Goal: Transaction & Acquisition: Purchase product/service

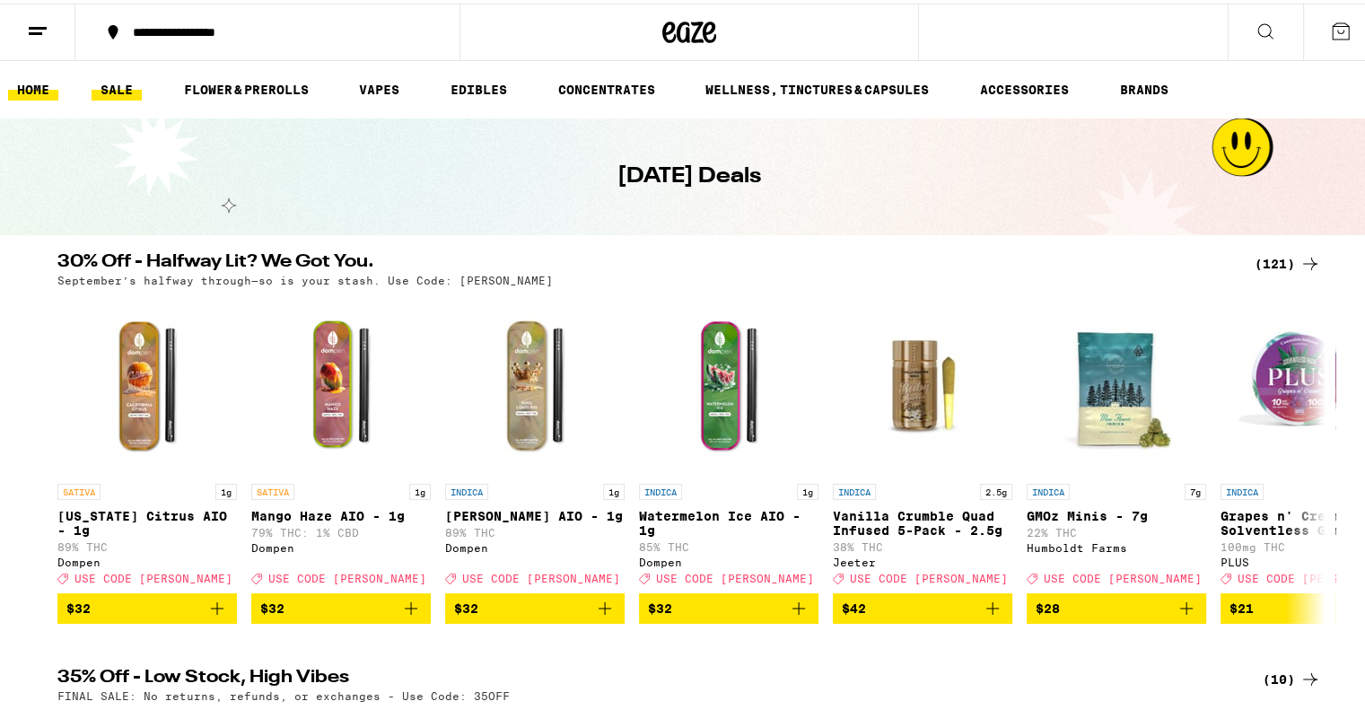
click at [39, 97] on link "HOME" at bounding box center [33, 86] width 50 height 22
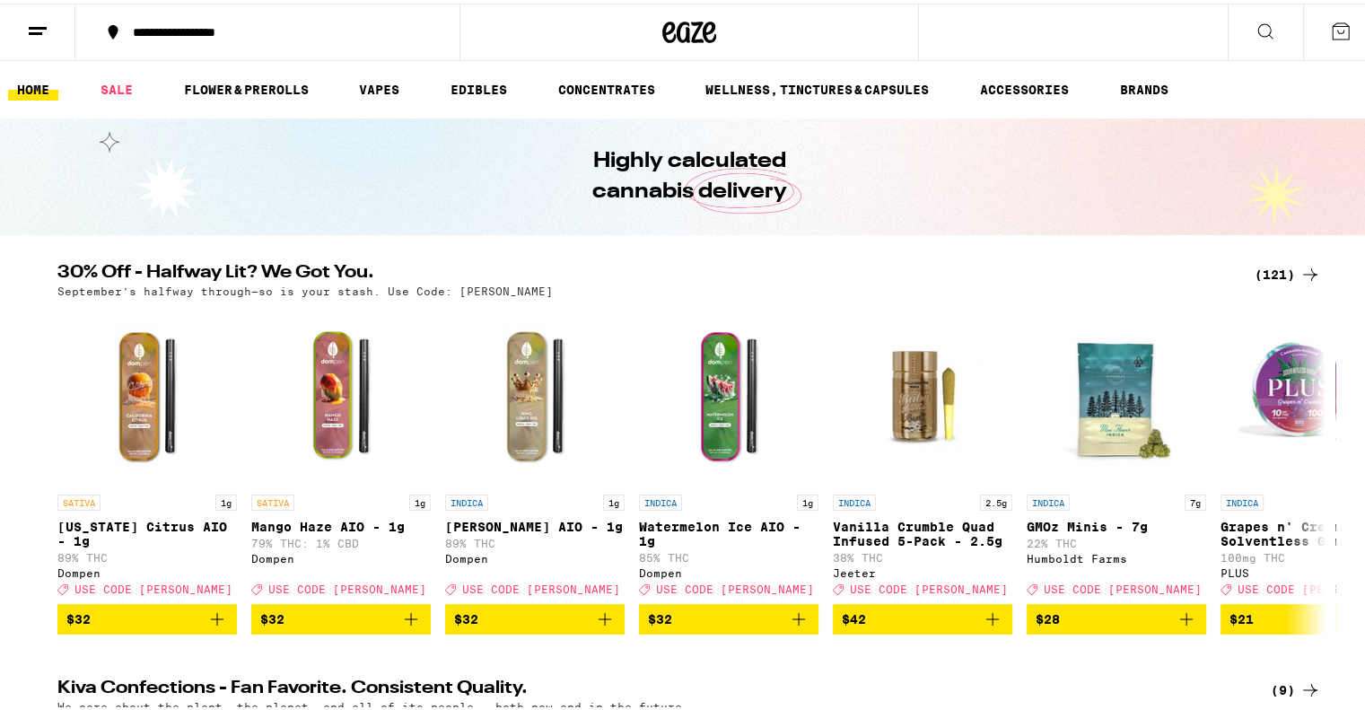
click at [1324, 455] on div at bounding box center [1310, 466] width 50 height 50
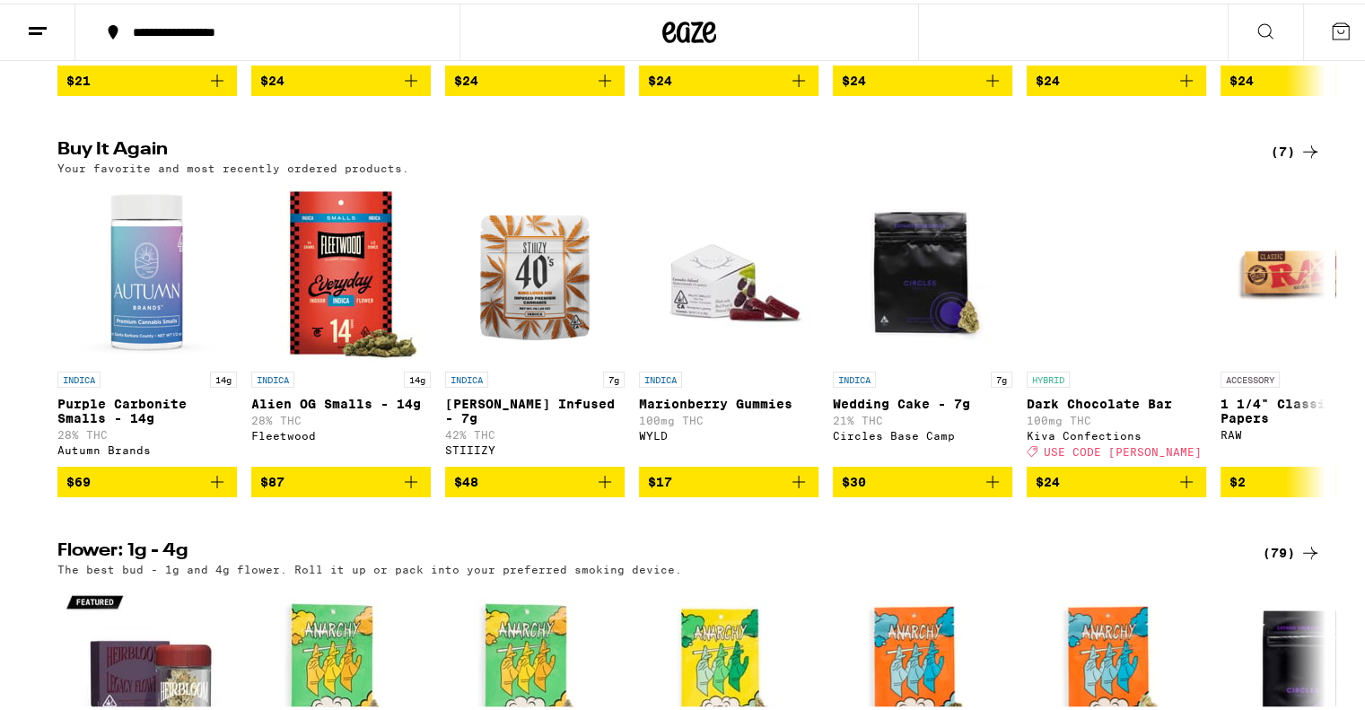
scroll to position [962, 0]
